Goal: Task Accomplishment & Management: Manage account settings

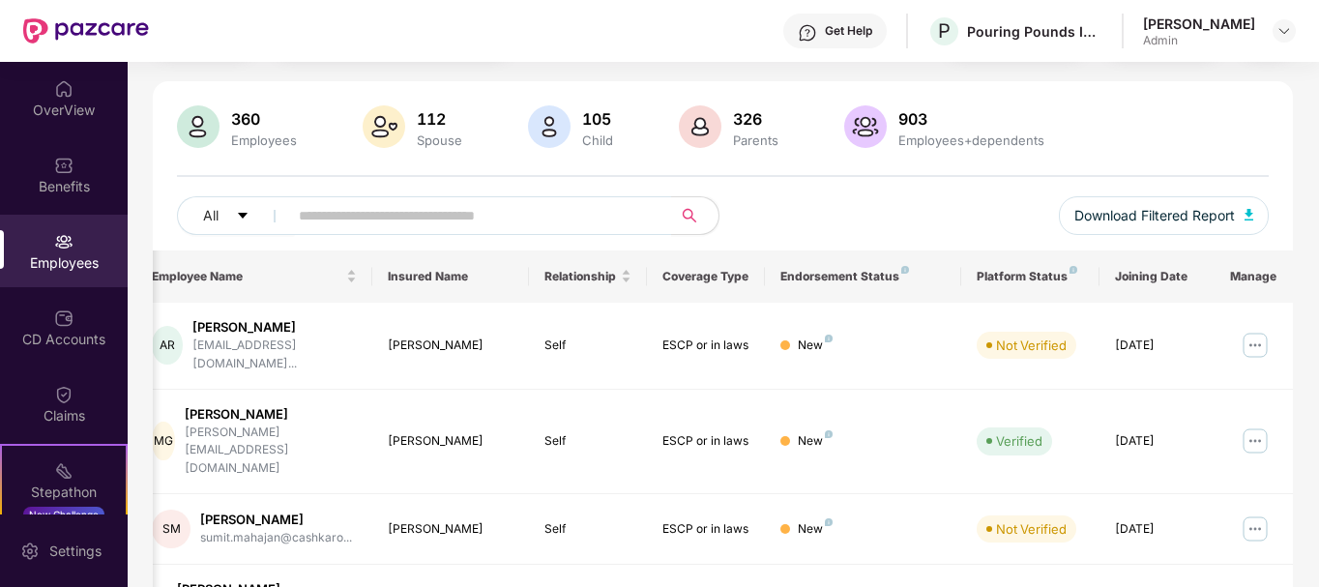
scroll to position [111, 0]
click at [1258, 332] on img at bounding box center [1255, 344] width 31 height 31
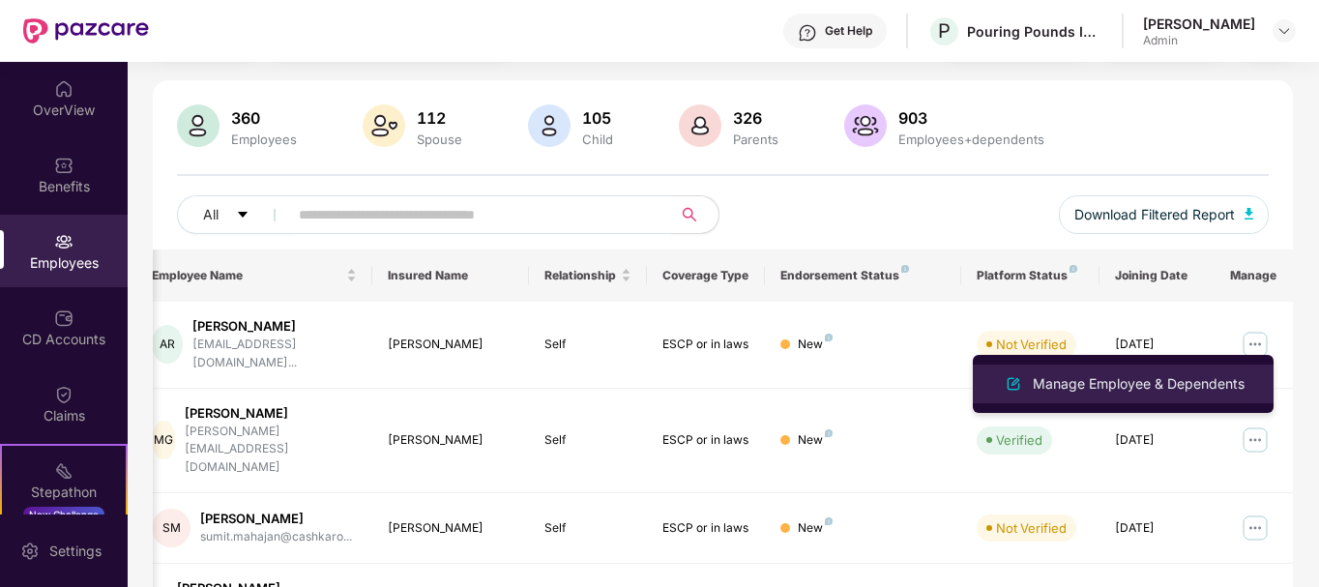
click at [1079, 387] on div "Manage Employee & Dependents" at bounding box center [1139, 383] width 220 height 21
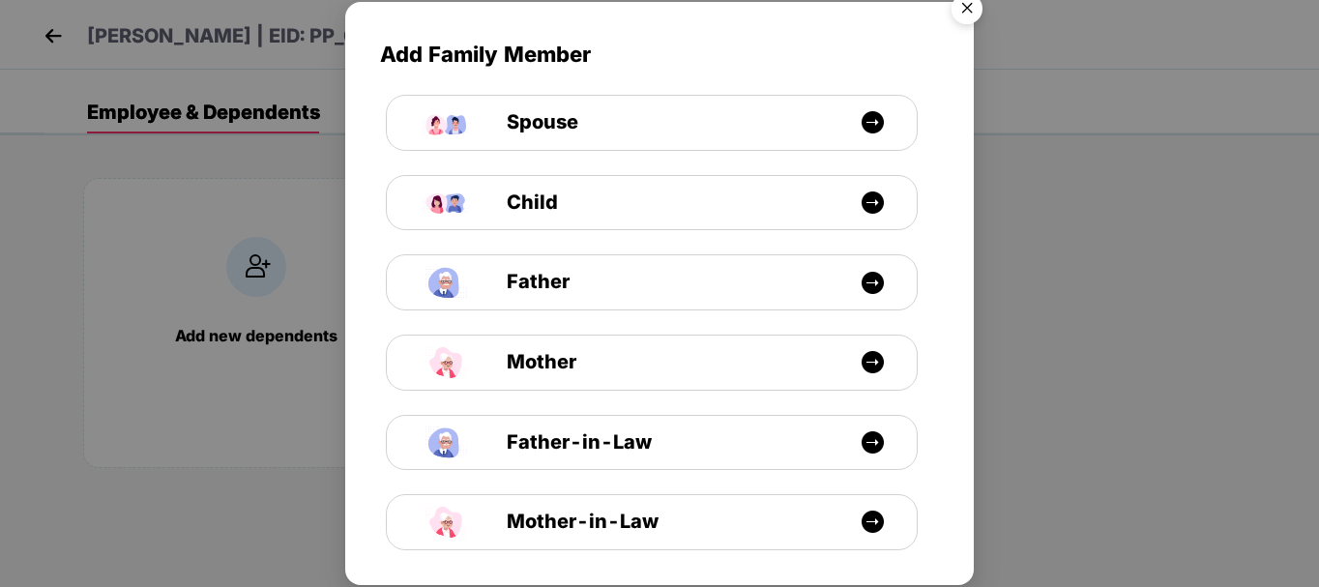
click at [968, 8] on img "Close" at bounding box center [967, 12] width 54 height 54
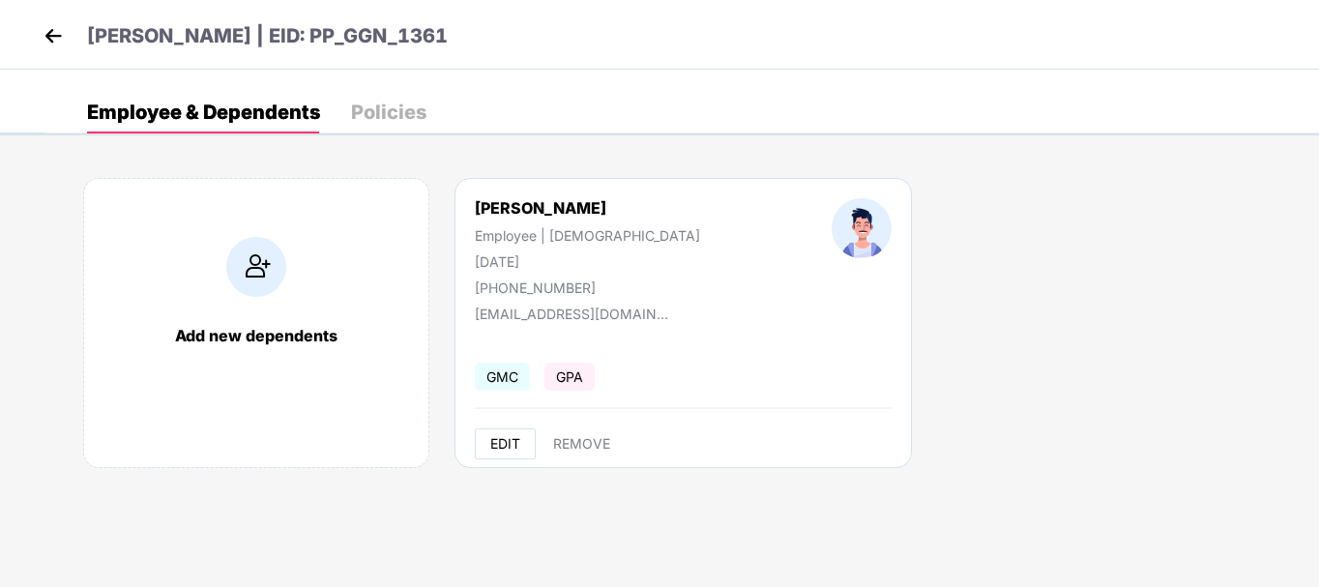
click at [511, 431] on button "EDIT" at bounding box center [505, 443] width 61 height 31
select select "****"
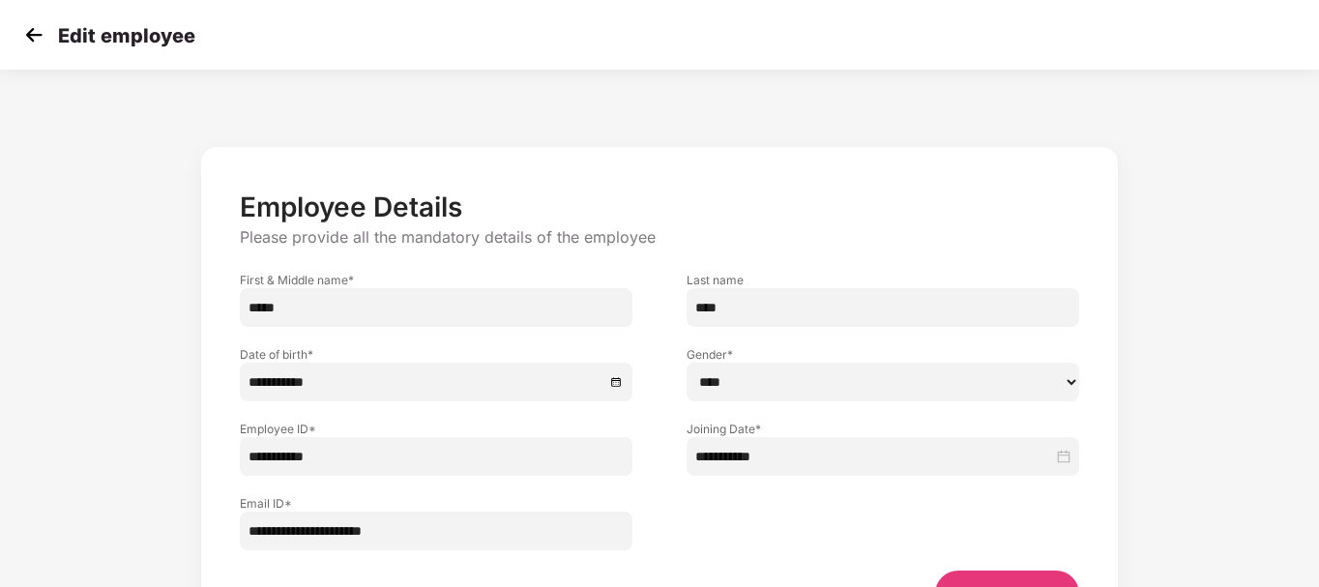
click at [718, 304] on input "****" at bounding box center [883, 307] width 393 height 39
type input "*"
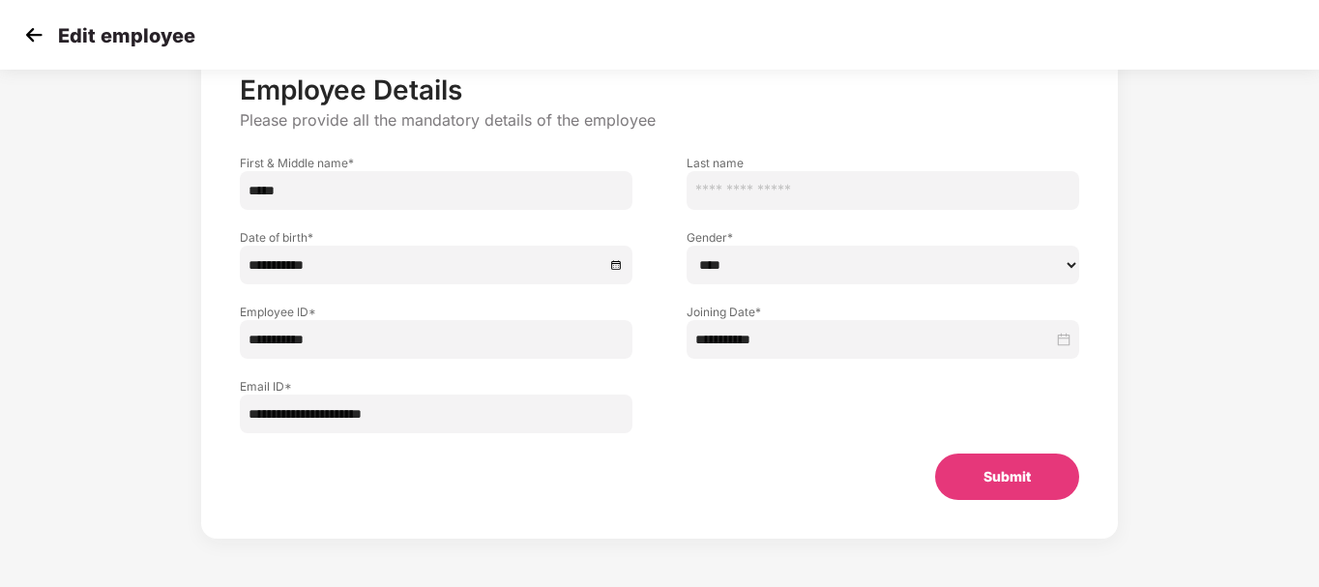
click at [1037, 491] on button "Submit" at bounding box center [1007, 477] width 144 height 46
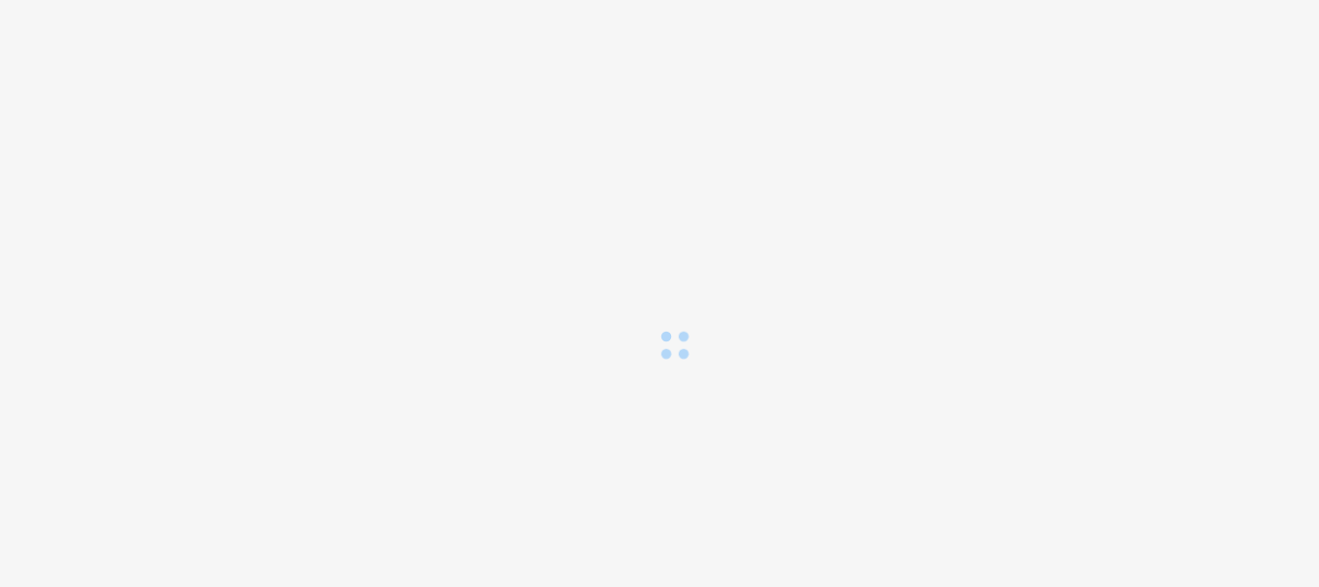
scroll to position [0, 0]
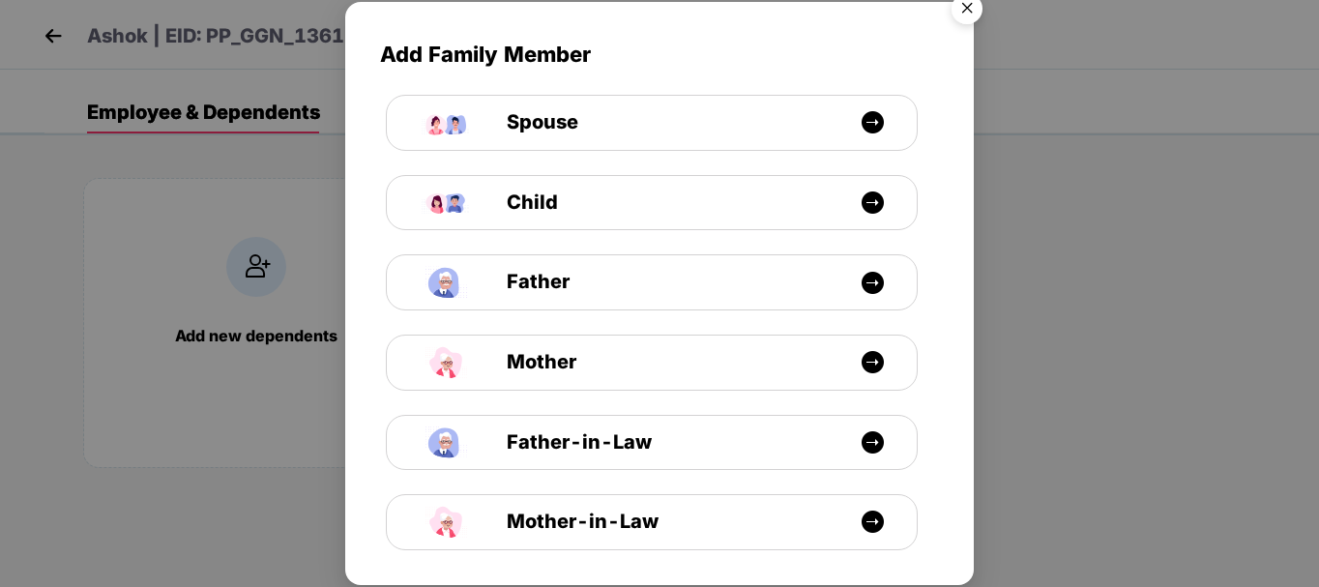
click at [965, 8] on img "Close" at bounding box center [967, 12] width 54 height 54
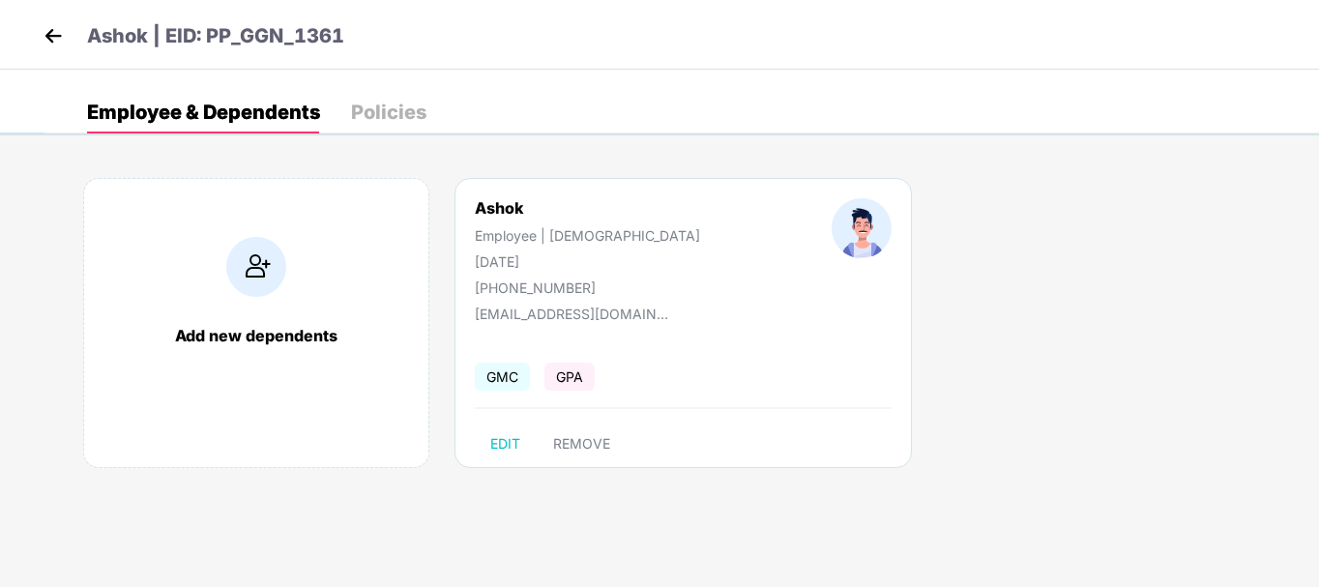
click at [945, 385] on div "Add new dependents Ashok Employee | [DEMOGRAPHIC_DATA] [DATE] [PHONE_NUMBER] [E…" at bounding box center [681, 332] width 1275 height 367
click at [58, 29] on img at bounding box center [53, 35] width 29 height 29
